Goal: Task Accomplishment & Management: Manage account settings

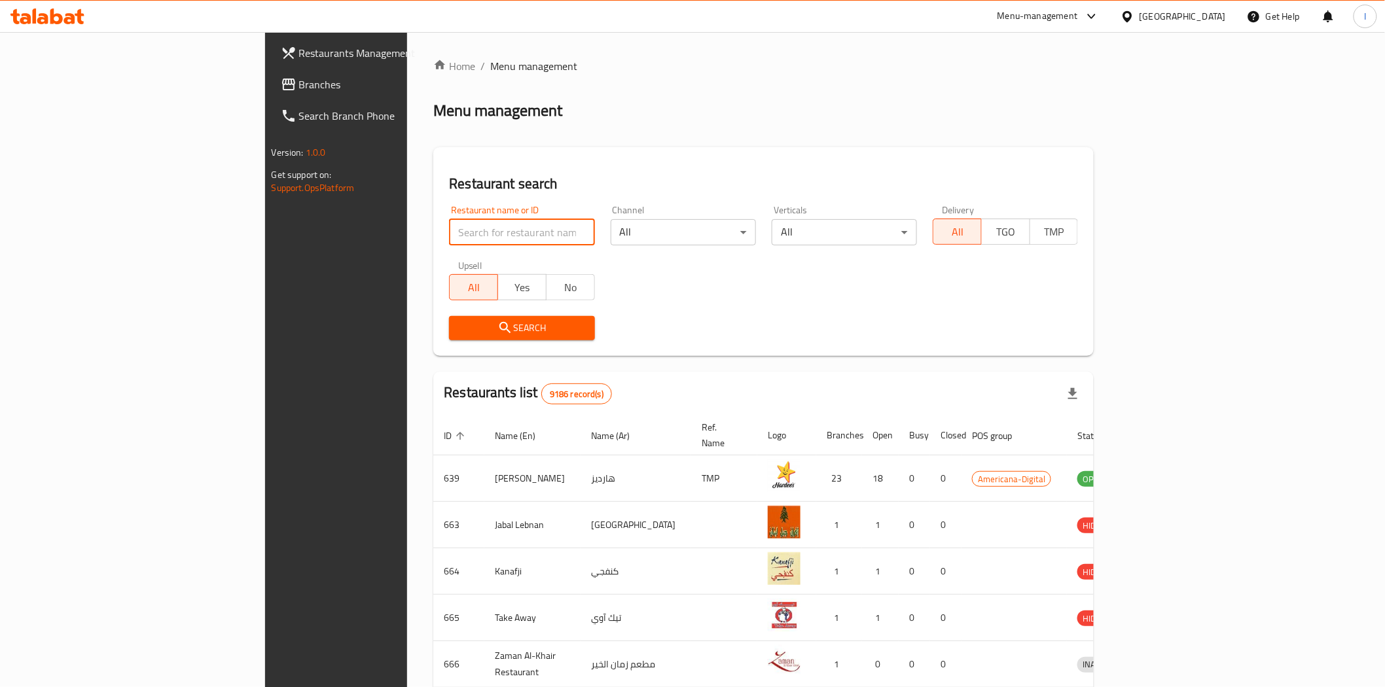
click at [469, 228] on input "search" at bounding box center [521, 232] width 145 height 26
paste input "20176"
type input "20176"
click at [462, 330] on span "Search" at bounding box center [522, 328] width 124 height 16
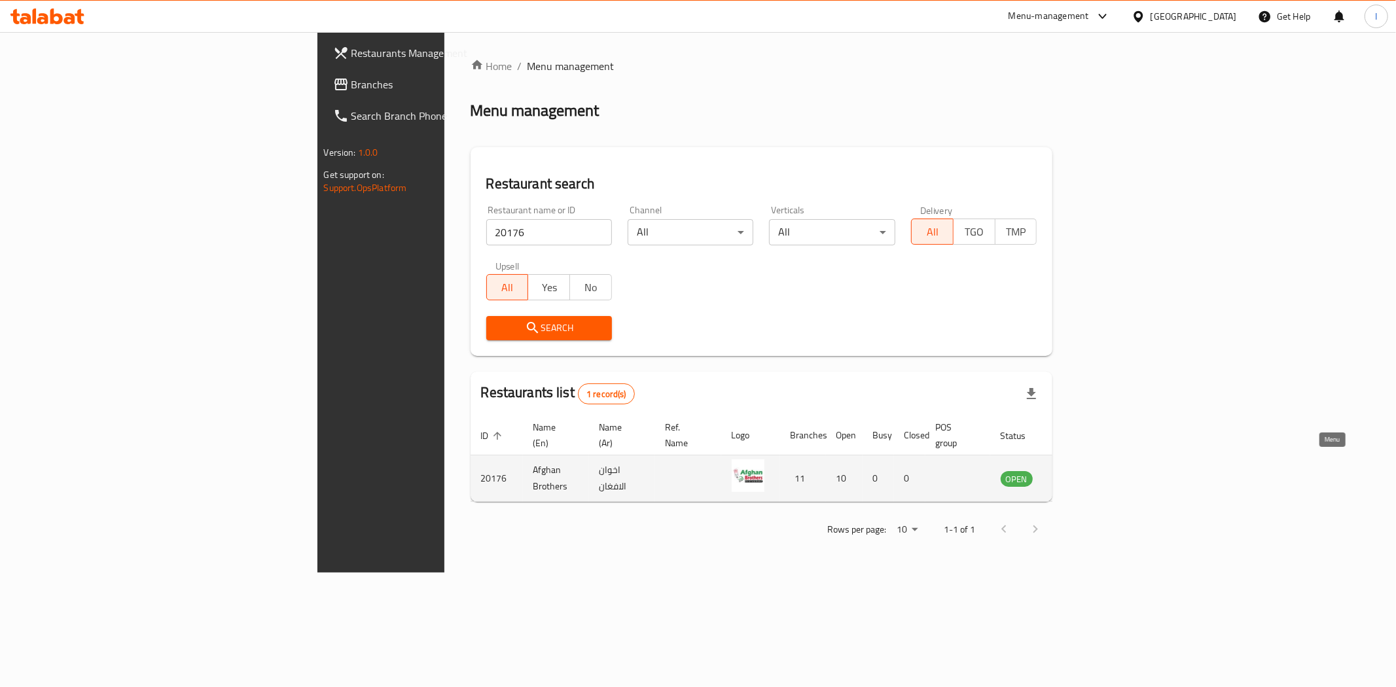
click at [1083, 477] on icon "enhanced table" at bounding box center [1080, 479] width 5 height 5
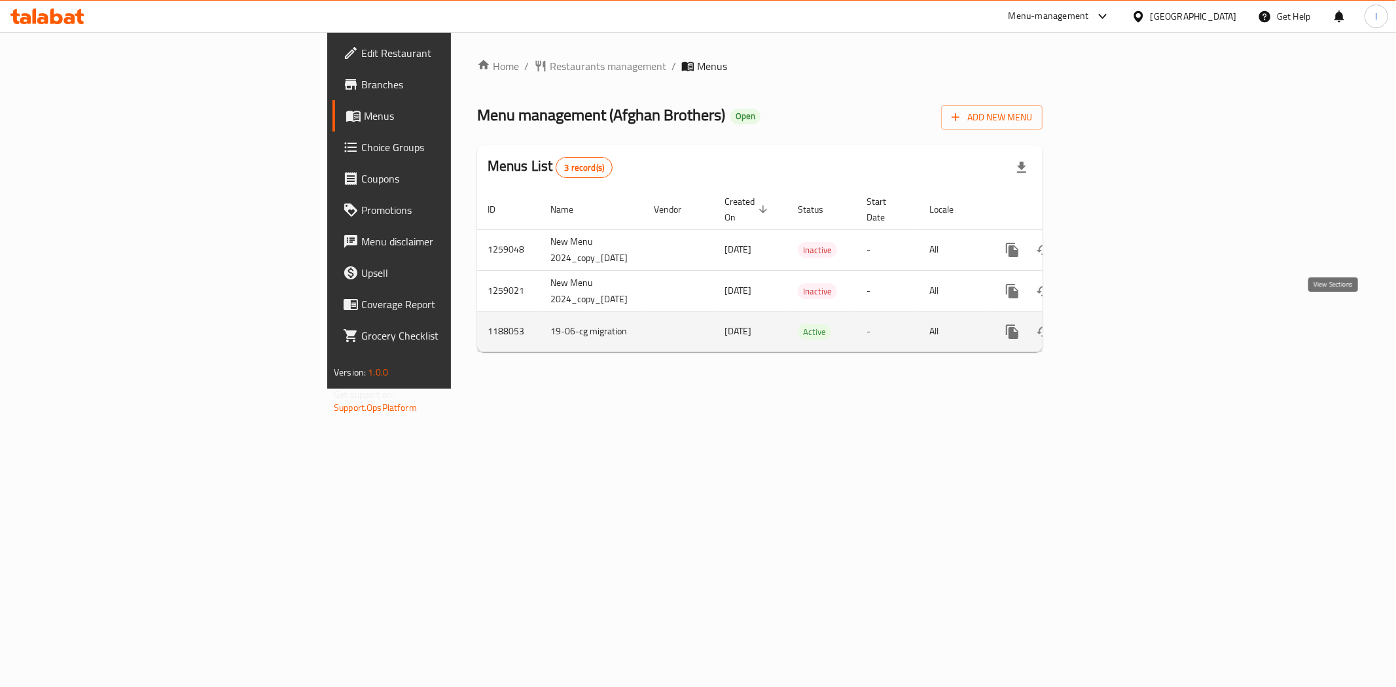
click at [1115, 324] on icon "enhanced table" at bounding box center [1107, 332] width 16 height 16
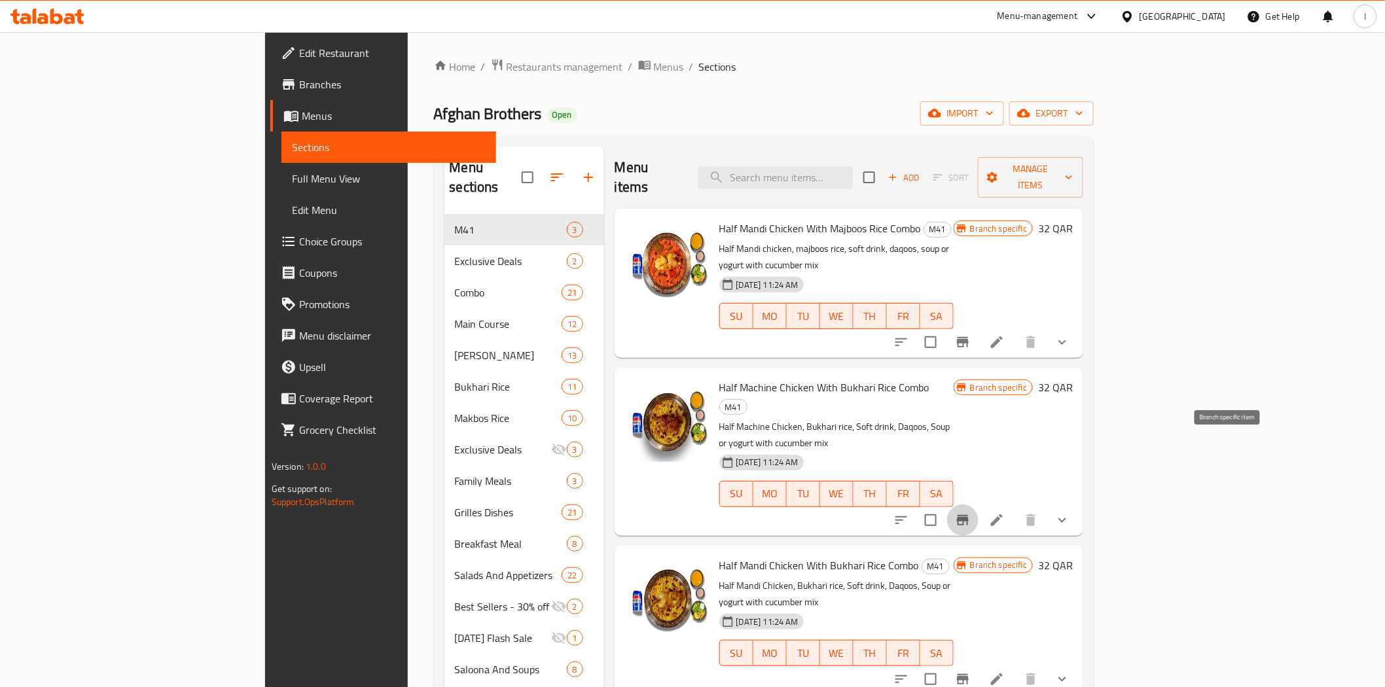
click at [969, 515] on icon "Branch-specific-item" at bounding box center [963, 520] width 12 height 10
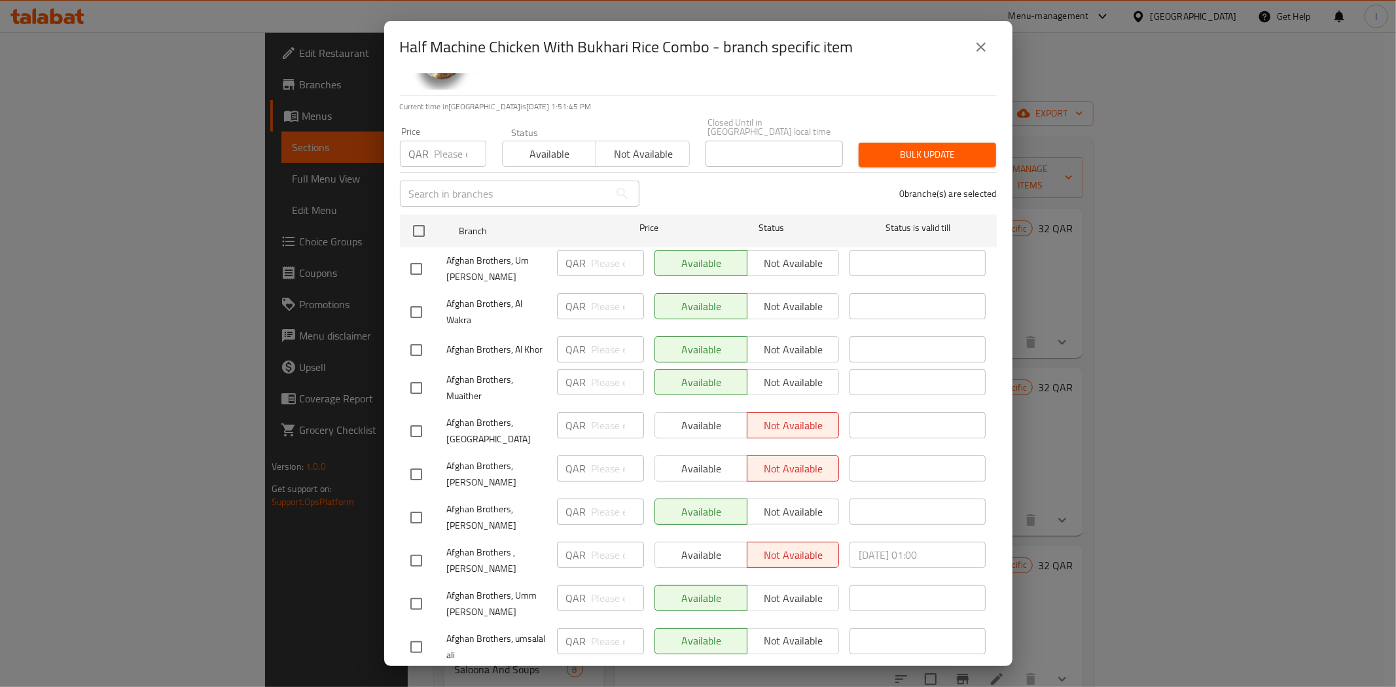
scroll to position [133, 0]
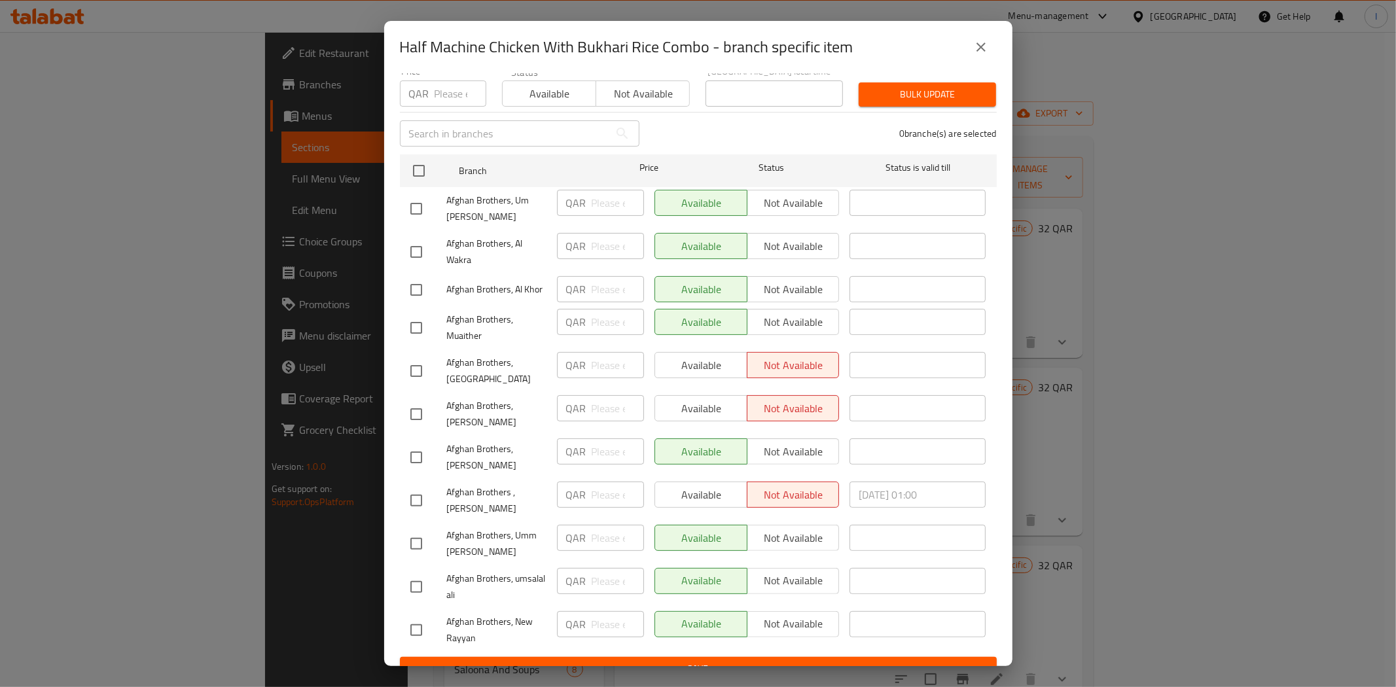
click at [983, 50] on icon "close" at bounding box center [981, 47] width 9 height 9
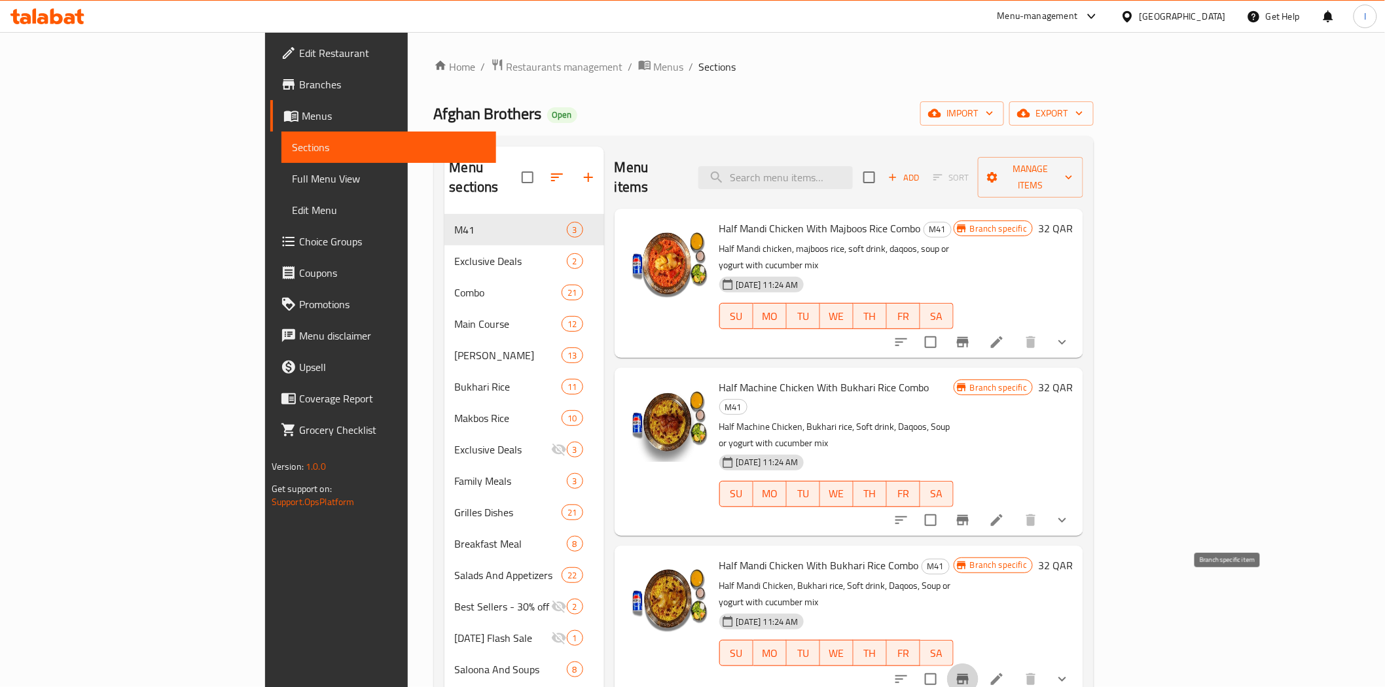
click at [971, 672] on icon "Branch-specific-item" at bounding box center [963, 680] width 16 height 16
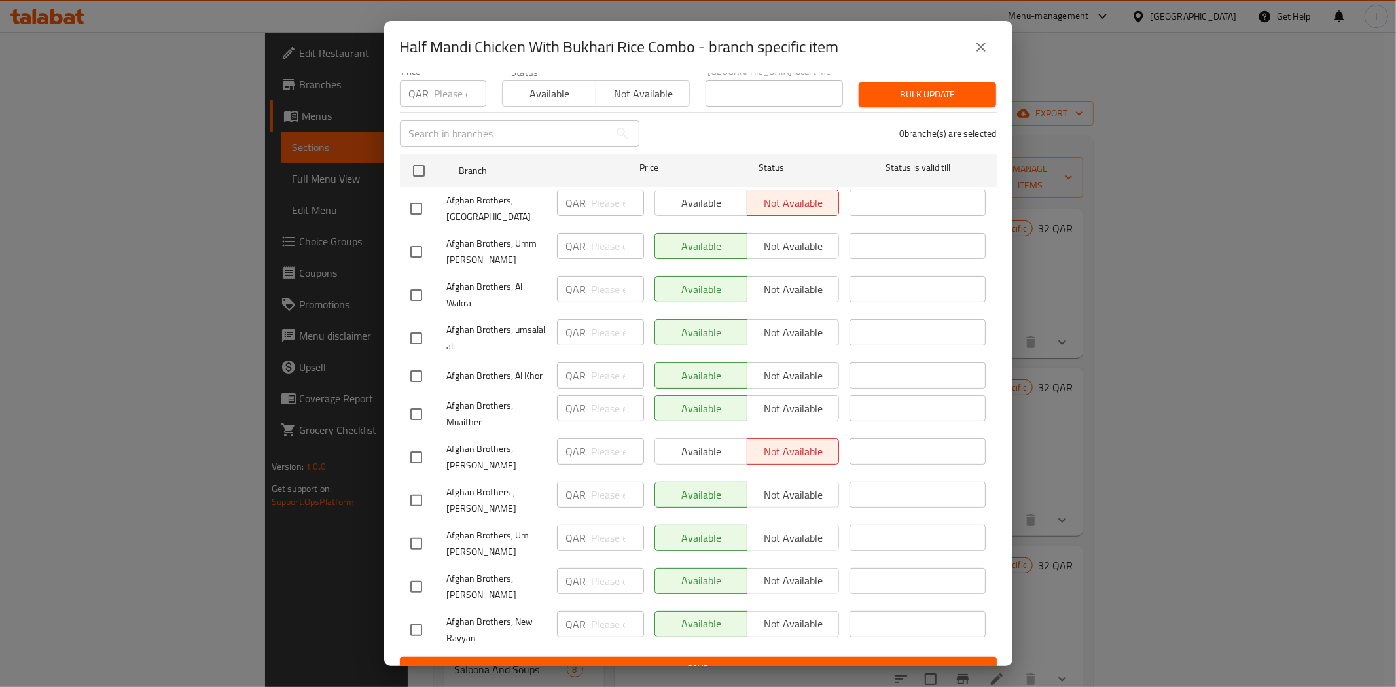
drag, startPoint x: 990, startPoint y: 49, endPoint x: 995, endPoint y: 113, distance: 63.7
click at [990, 61] on div "Half Mandi Chicken With Bukhari Rice Combo - branch specific item" at bounding box center [698, 46] width 597 height 31
drag, startPoint x: 989, startPoint y: 43, endPoint x: 996, endPoint y: 43, distance: 7.2
click at [992, 43] on button "close" at bounding box center [981, 46] width 31 height 31
